Goal: Check status: Check status

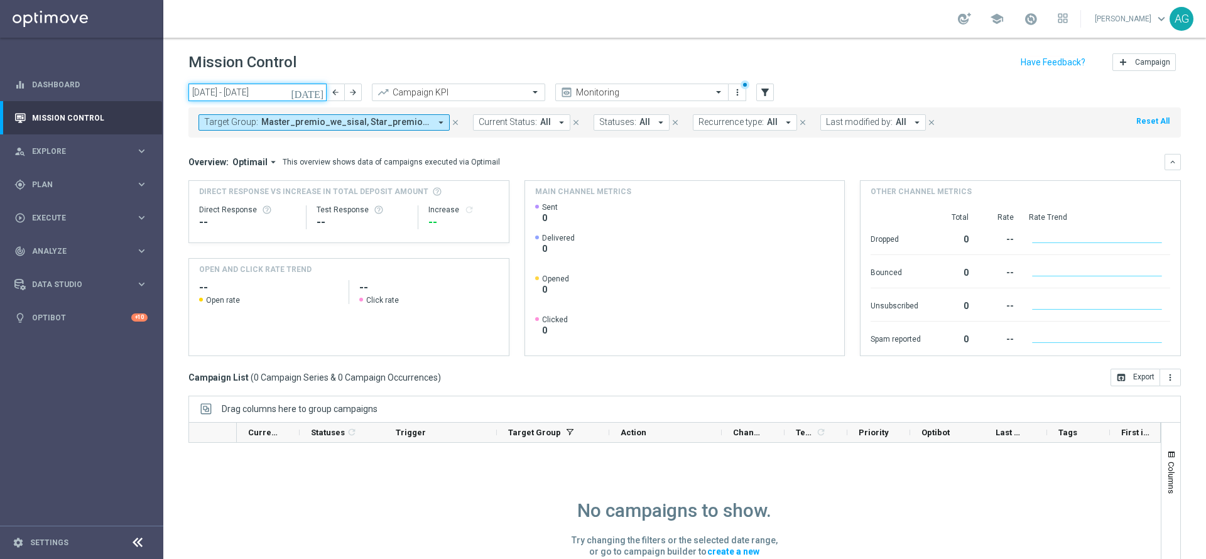
click at [253, 89] on input "[DATE] - [DATE]" at bounding box center [257, 93] width 138 height 18
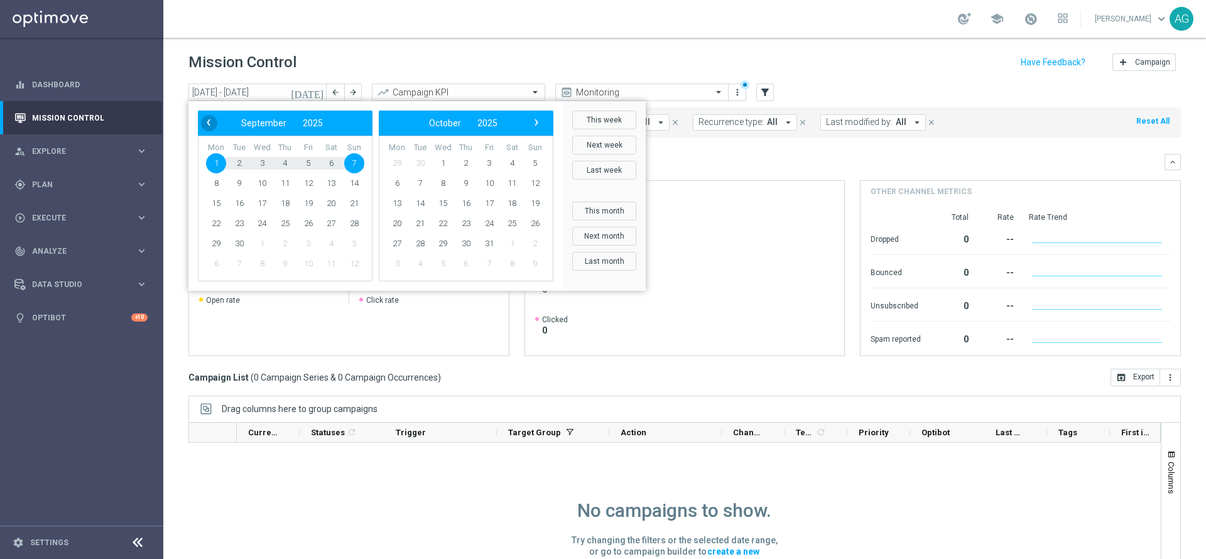
click at [212, 123] on span "‹" at bounding box center [208, 122] width 16 height 16
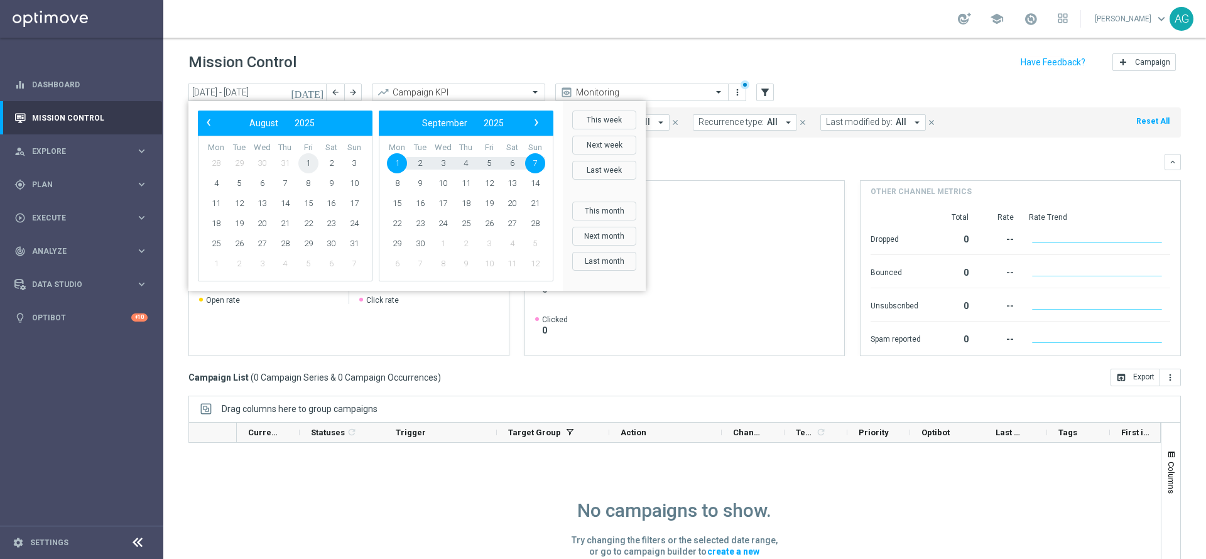
click at [302, 163] on span "1" at bounding box center [308, 163] width 20 height 20
click at [261, 182] on span "6" at bounding box center [262, 183] width 20 height 20
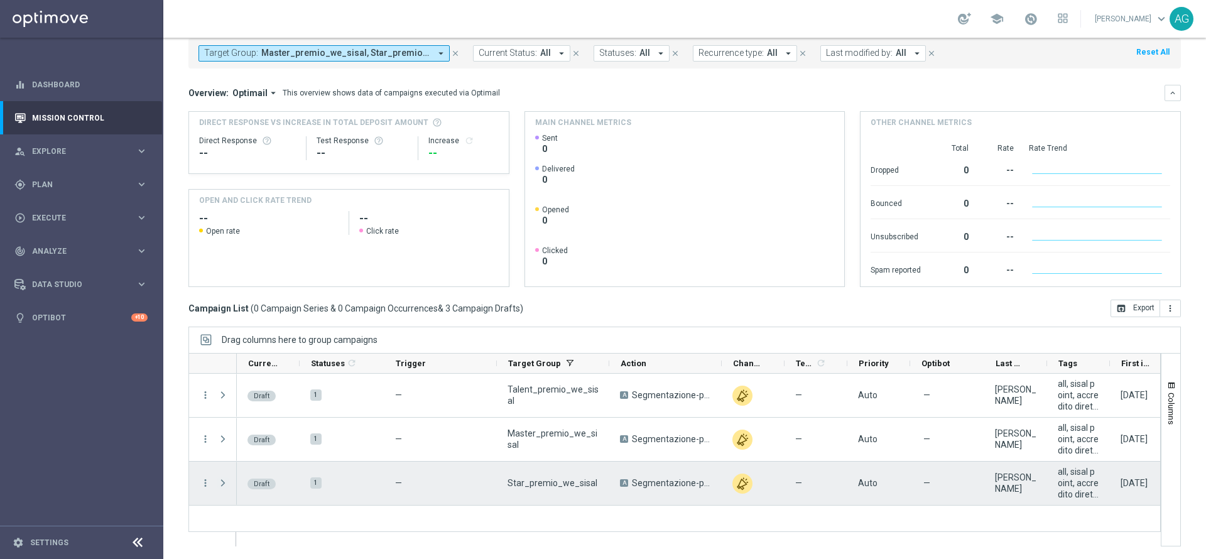
click at [221, 486] on span "Press SPACE to select this row." at bounding box center [222, 483] width 11 height 10
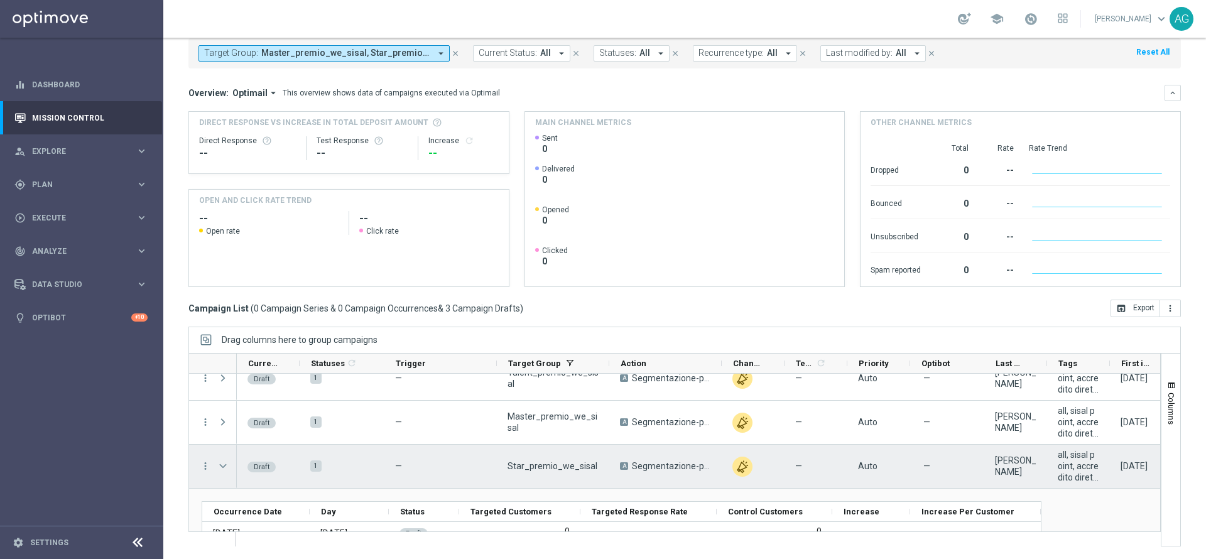
scroll to position [45, 0]
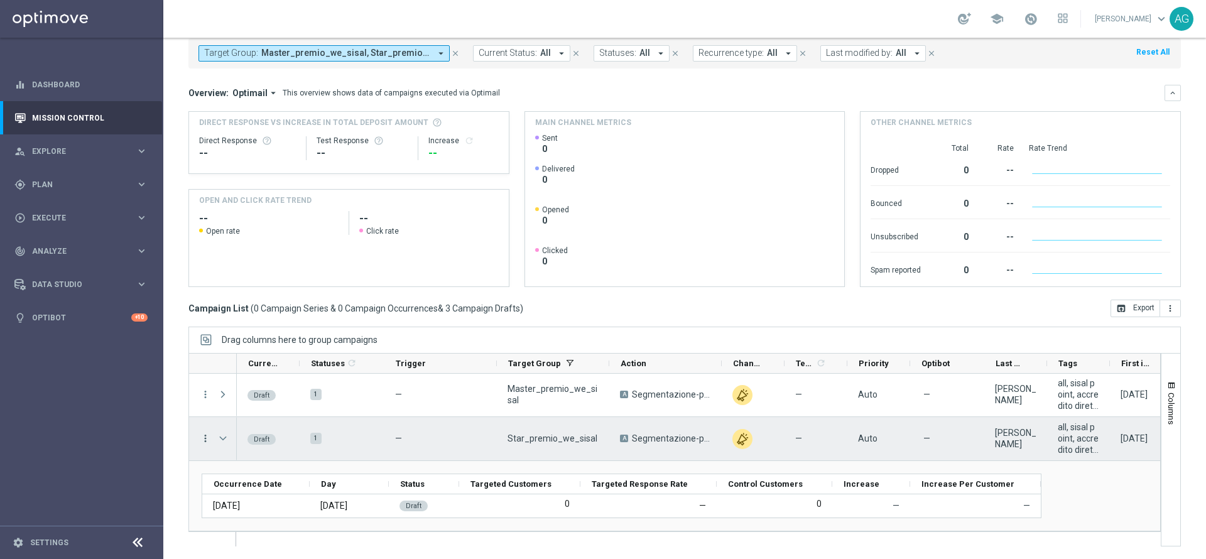
click at [202, 441] on icon "more_vert" at bounding box center [205, 438] width 11 height 11
click at [254, 445] on span "Campaign Details" at bounding box center [261, 446] width 63 height 9
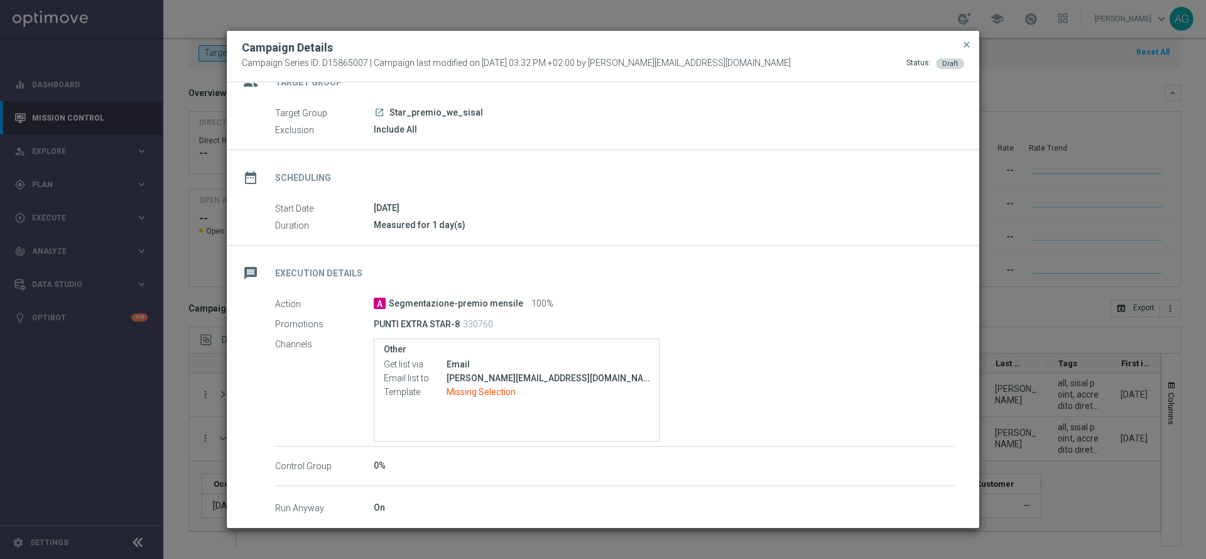
scroll to position [0, 0]
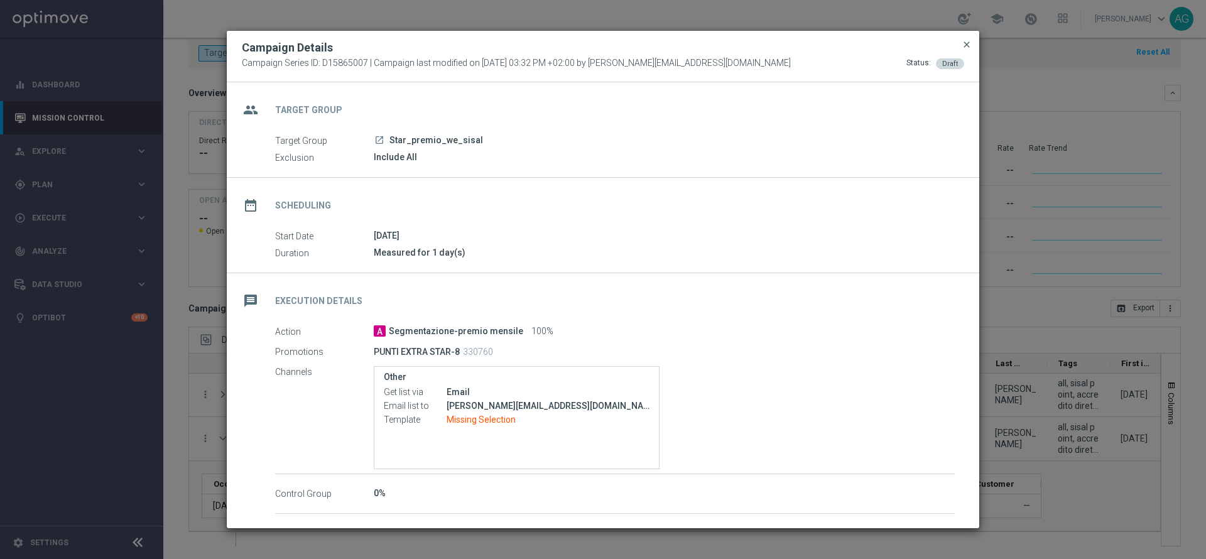
click at [964, 48] on span "close" at bounding box center [967, 45] width 10 height 10
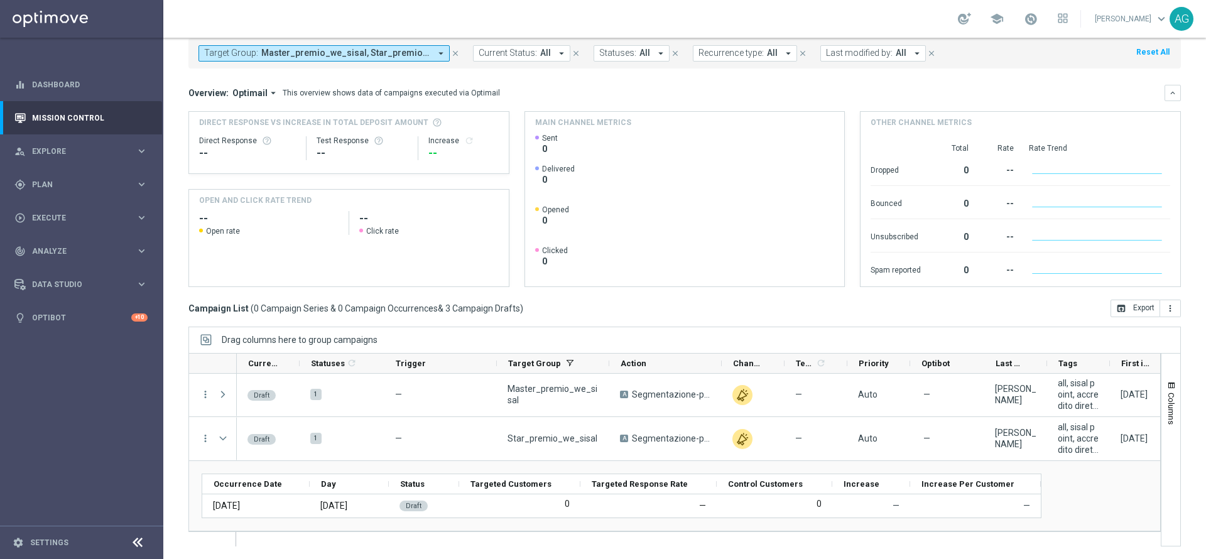
click at [175, 351] on div "[DATE] [DATE] - [DATE] arrow_back arrow_forward Campaign KPI trending_up Monito…" at bounding box center [684, 246] width 1043 height 464
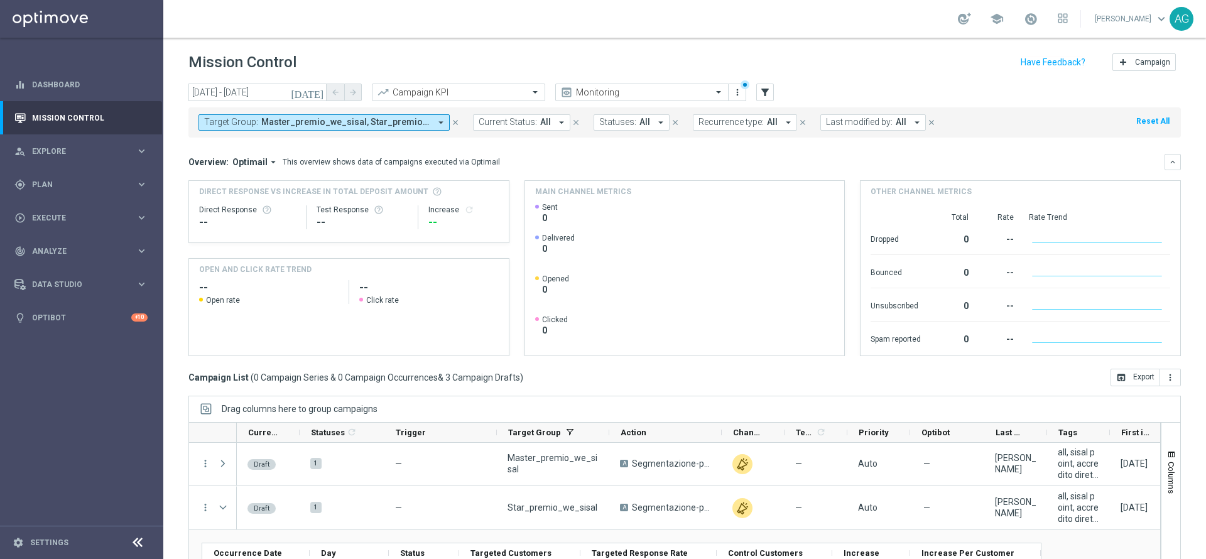
click at [852, 124] on span "Last modified by:" at bounding box center [859, 122] width 67 height 11
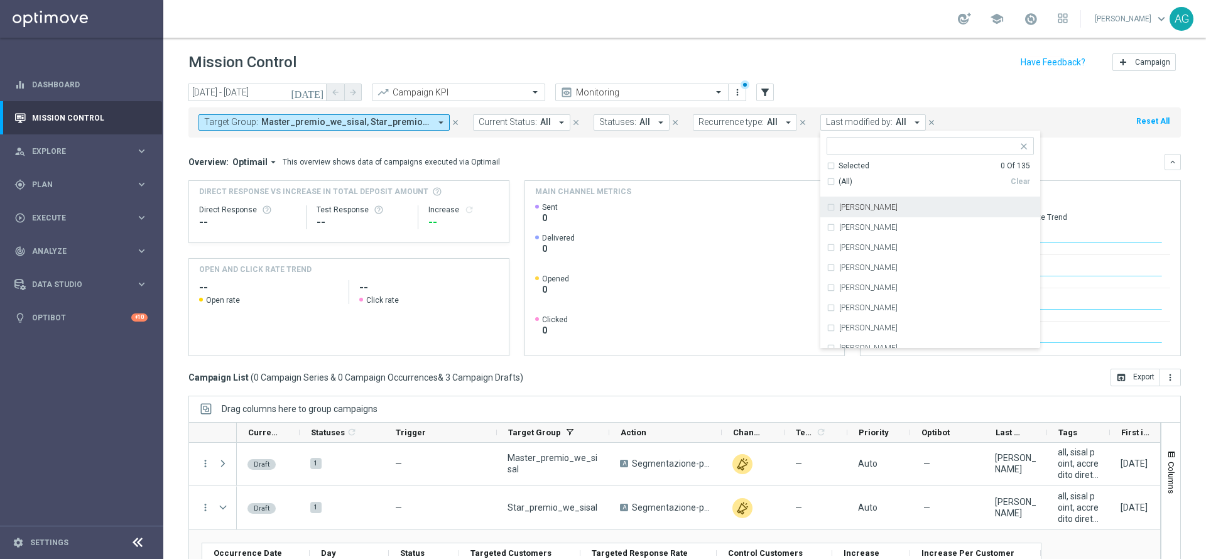
click at [768, 31] on div "school [PERSON_NAME] keyboard_arrow_down AG" at bounding box center [684, 19] width 1043 height 38
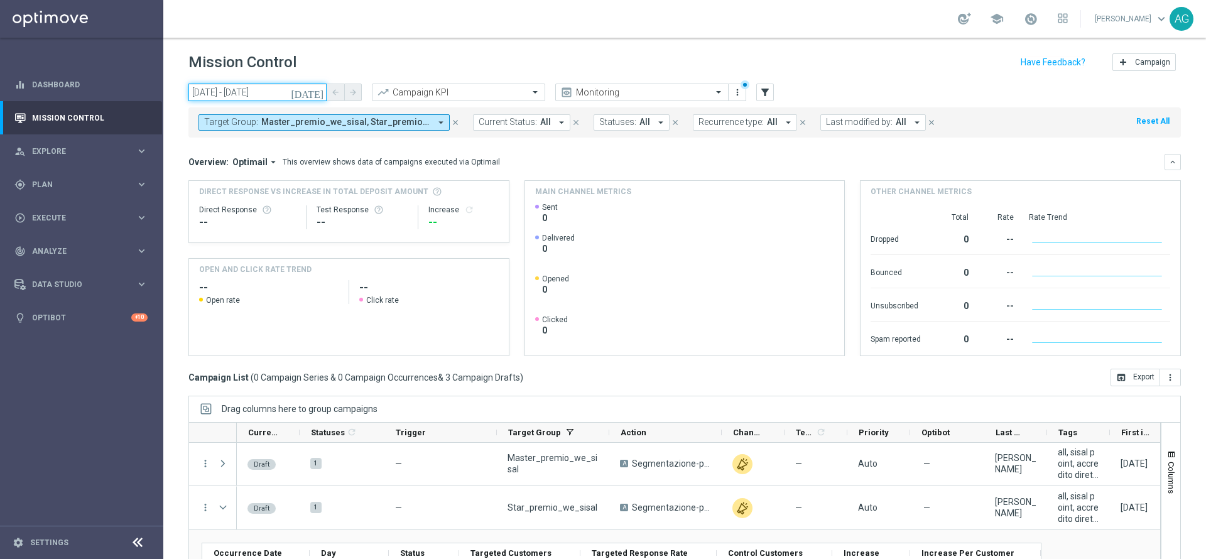
click at [278, 98] on input "[DATE] - [DATE]" at bounding box center [257, 93] width 138 height 18
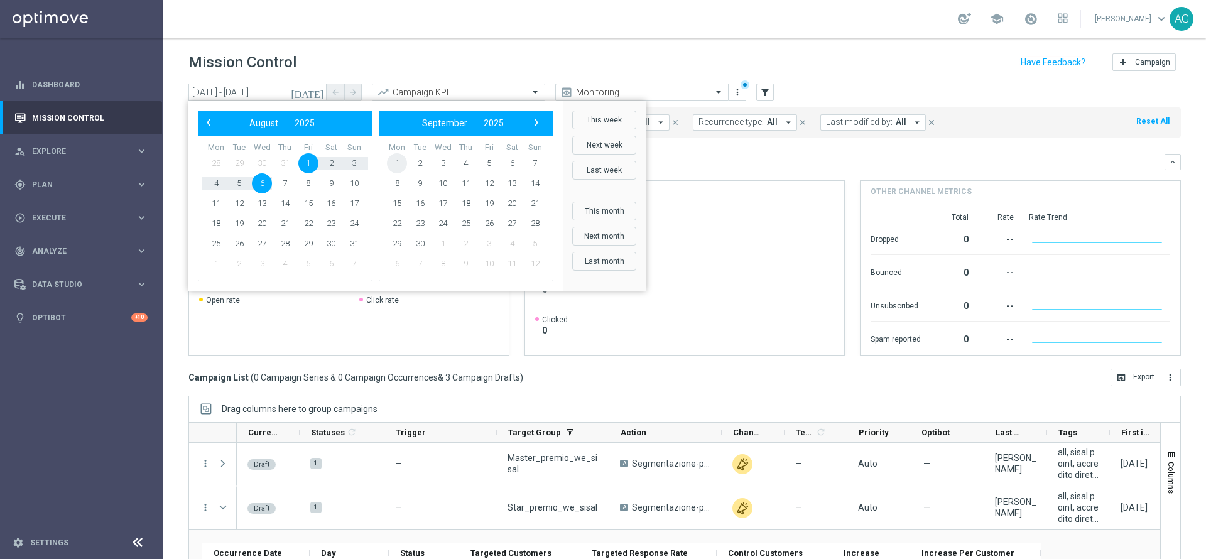
click at [396, 159] on span "1" at bounding box center [397, 163] width 20 height 20
click at [239, 182] on span "9" at bounding box center [239, 183] width 20 height 20
type input "[DATE] - [DATE]"
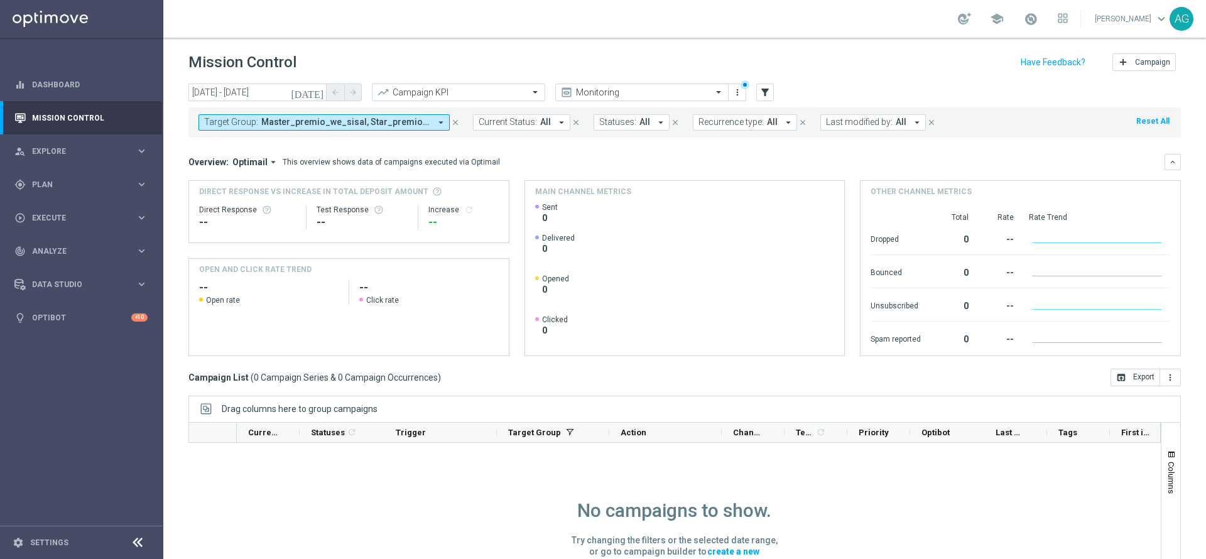
click at [425, 124] on span "Master_premio_we_sisal, Star_premio_we_sisal, Talent_premio_we_sisal" at bounding box center [345, 122] width 169 height 11
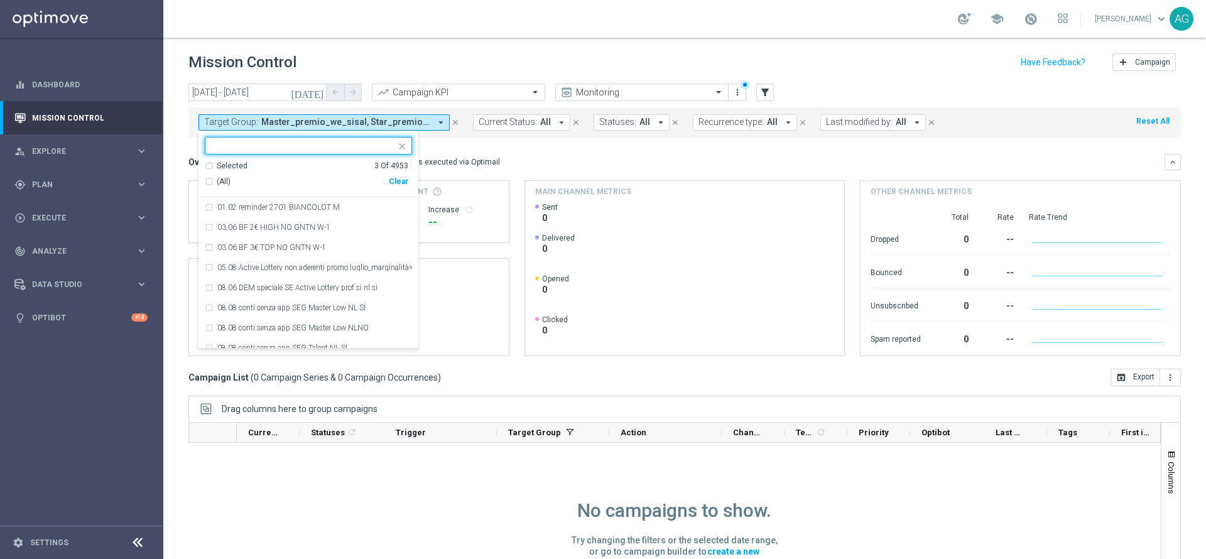
click at [0, 0] on div "Clear" at bounding box center [0, 0] width 0 height 0
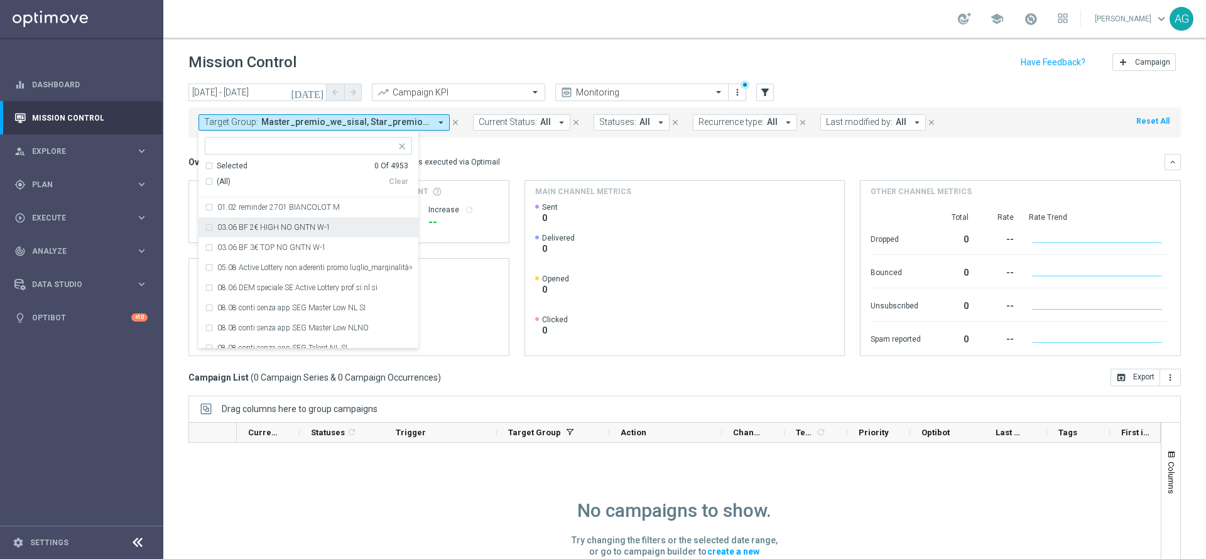
click at [177, 223] on div "[DATE] [DATE] - [DATE] arrow_back arrow_forward Campaign KPI trending_up Monito…" at bounding box center [684, 316] width 1043 height 464
